Goal: Information Seeking & Learning: Learn about a topic

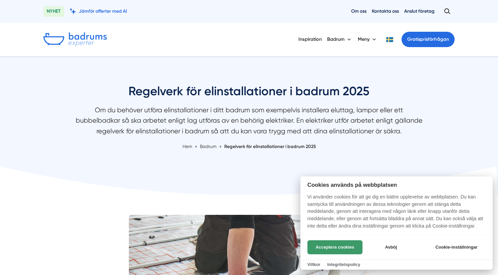
click at [338, 247] on button "Acceptera cookies" at bounding box center [335, 247] width 55 height 14
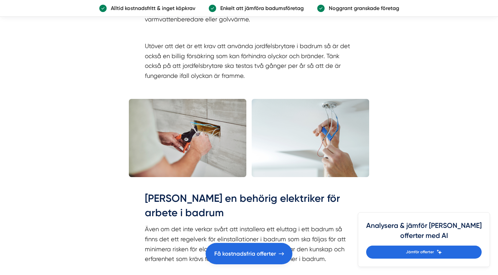
scroll to position [1816, 0]
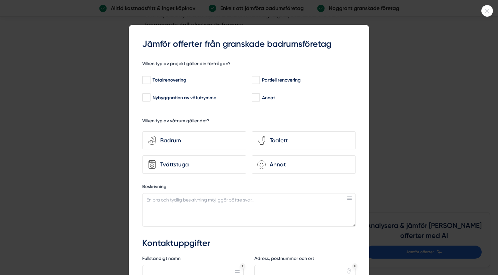
click at [489, 12] on icon at bounding box center [487, 11] width 11 height 4
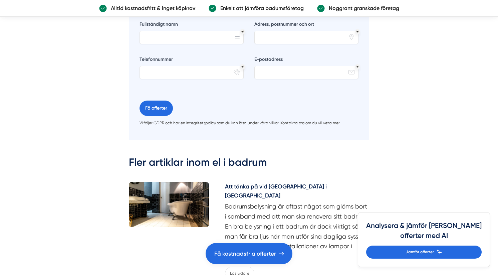
scroll to position [2874, 0]
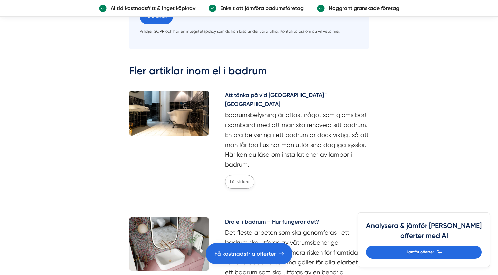
click at [238, 175] on link "Läs vidare" at bounding box center [239, 182] width 29 height 14
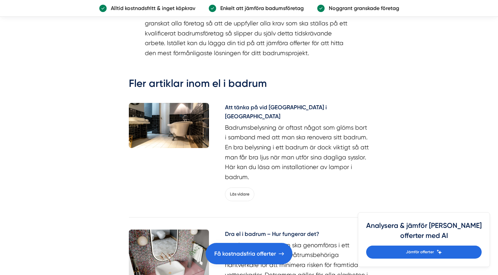
scroll to position [1256, 0]
